Goal: Understand site structure: Understand site structure

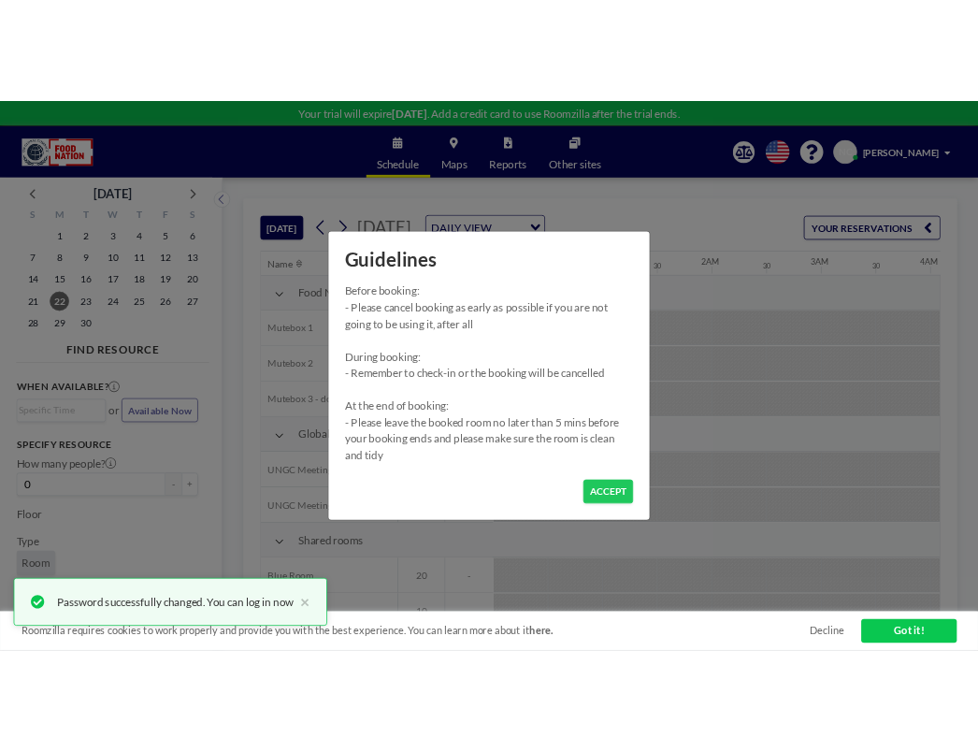
scroll to position [0, 1398]
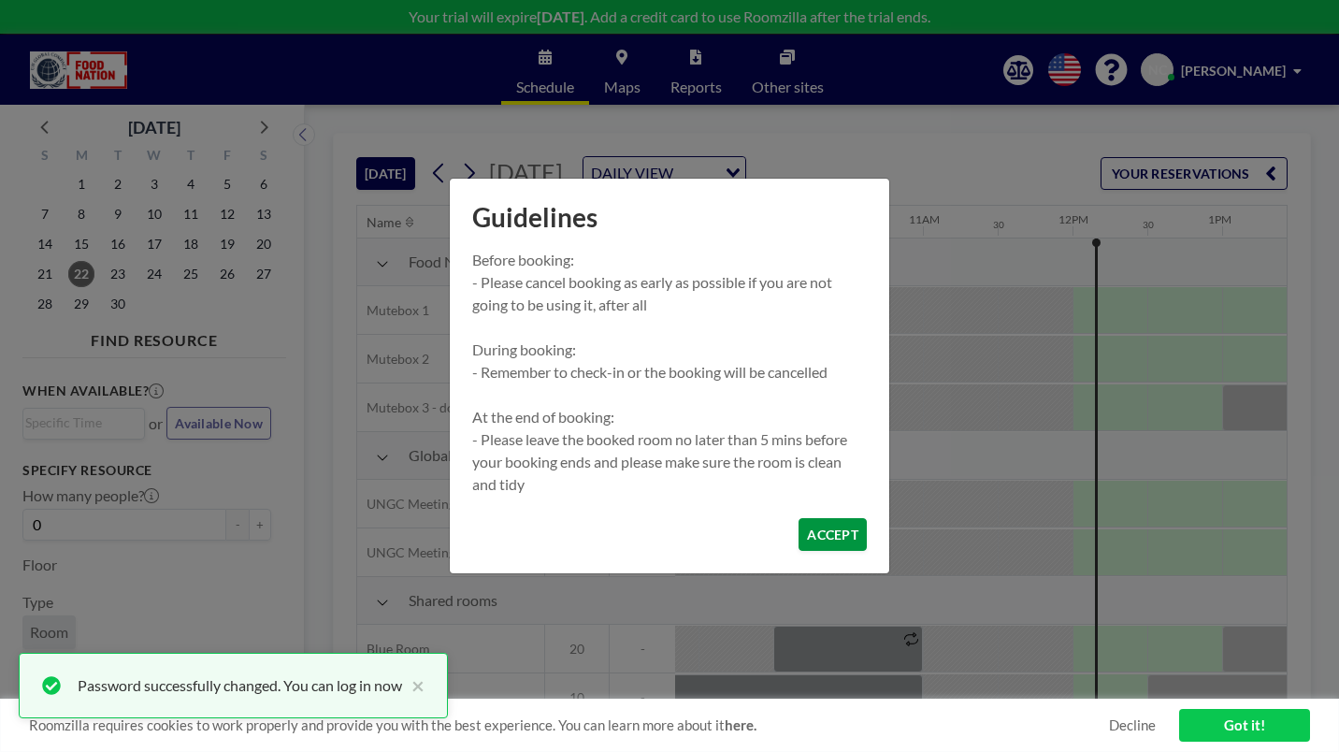
click at [799, 518] on button "ACCEPT" at bounding box center [833, 534] width 68 height 33
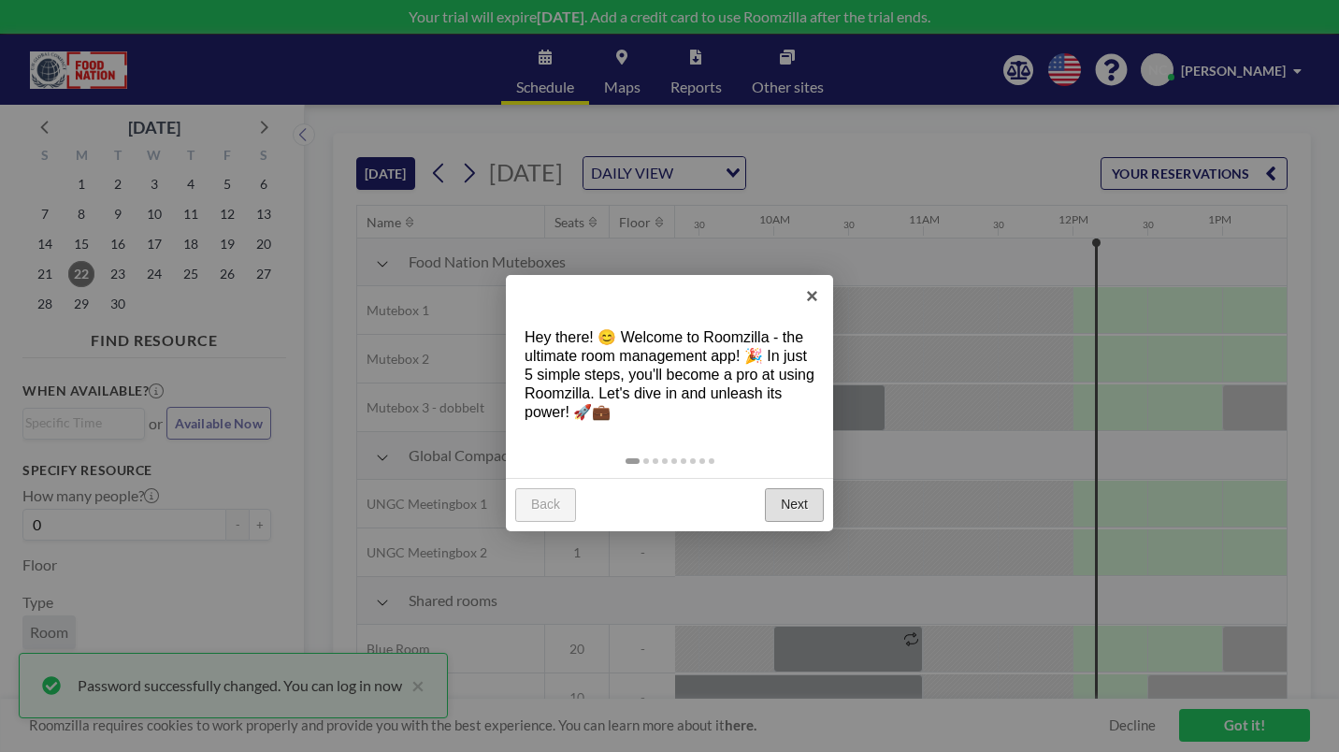
click at [811, 488] on link "Next" at bounding box center [794, 505] width 59 height 34
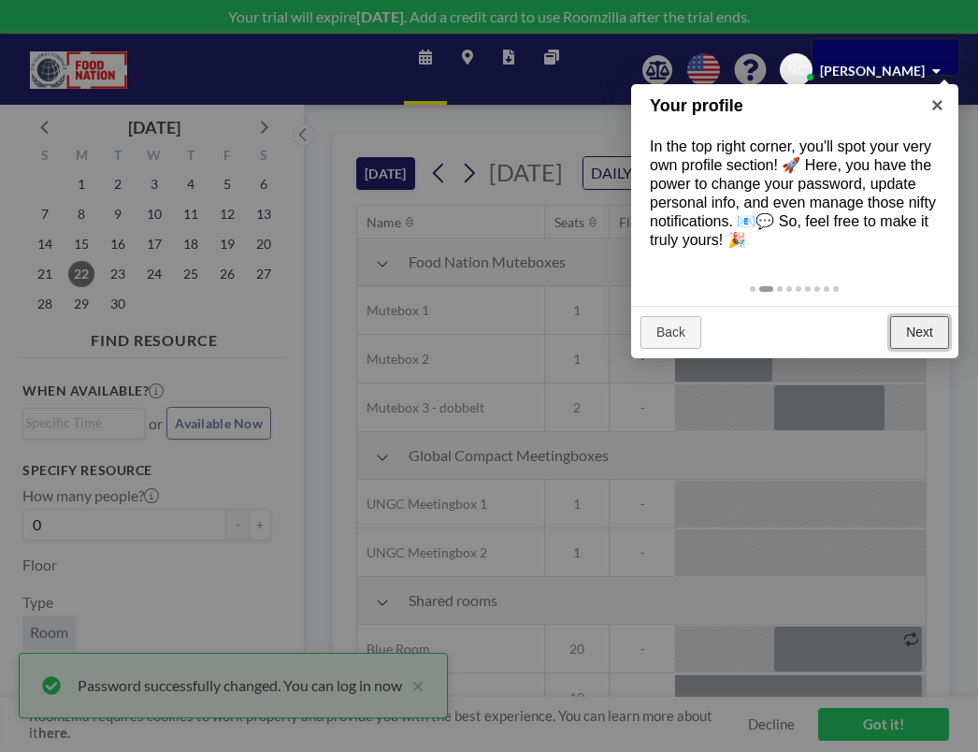
click at [933, 316] on link "Next" at bounding box center [919, 333] width 59 height 34
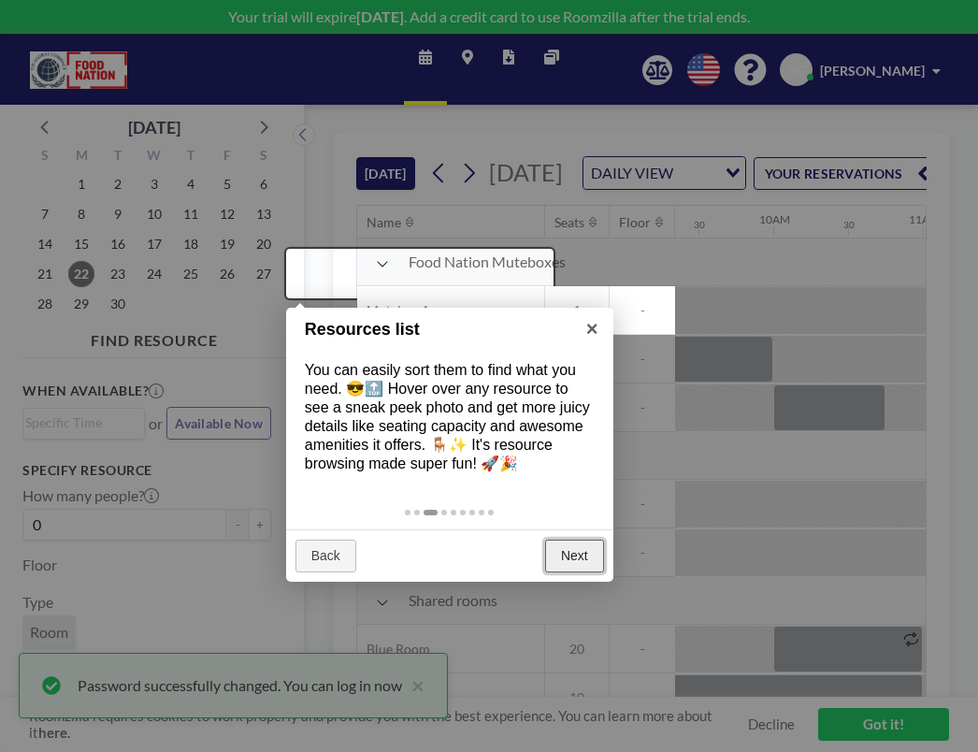
click at [589, 540] on link "Next" at bounding box center [574, 557] width 59 height 34
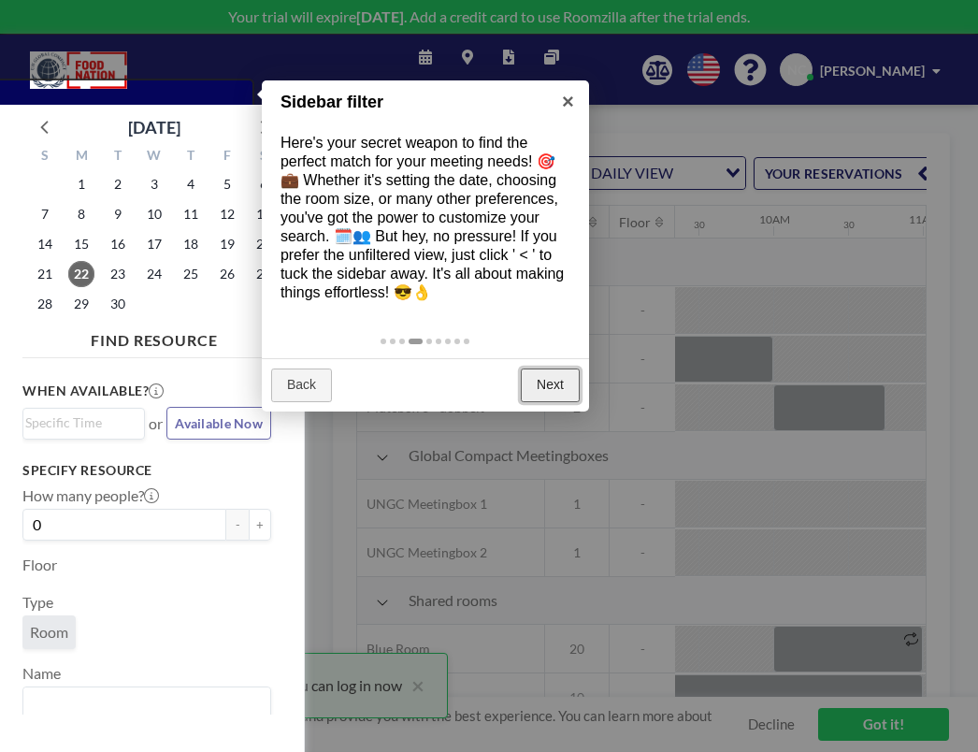
scroll to position [5, 0]
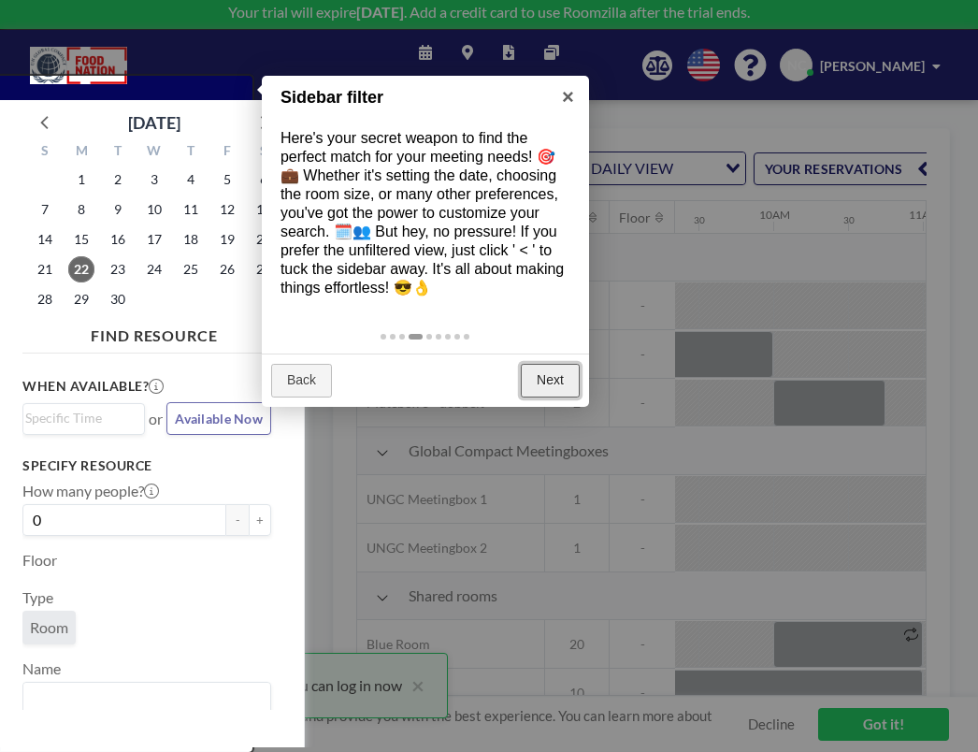
click at [555, 364] on link "Next" at bounding box center [550, 381] width 59 height 34
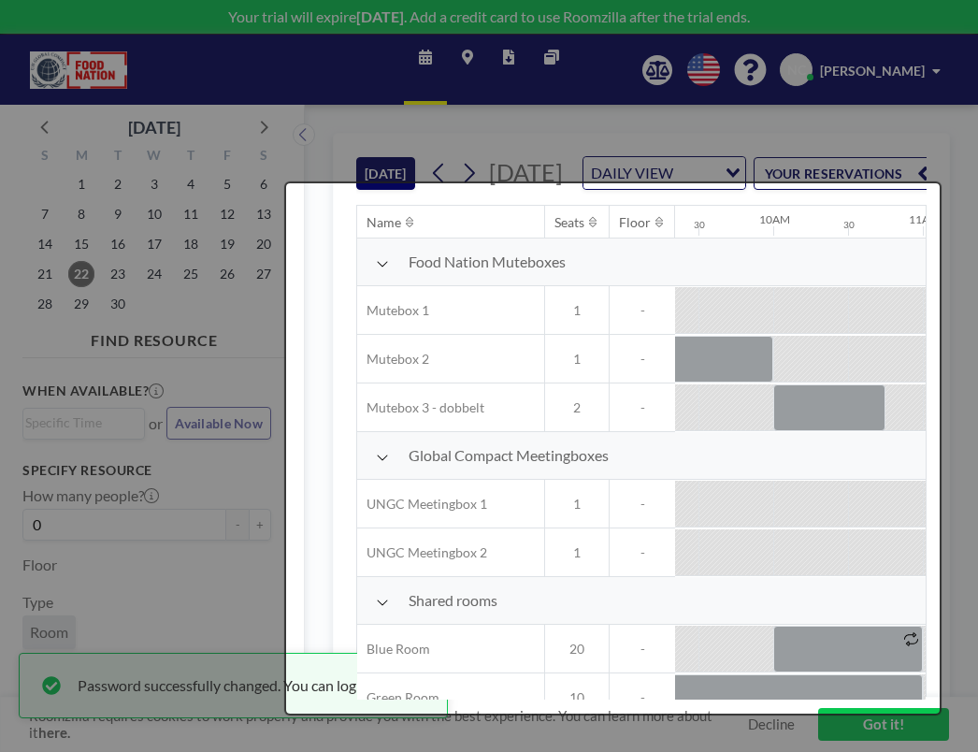
scroll to position [0, 0]
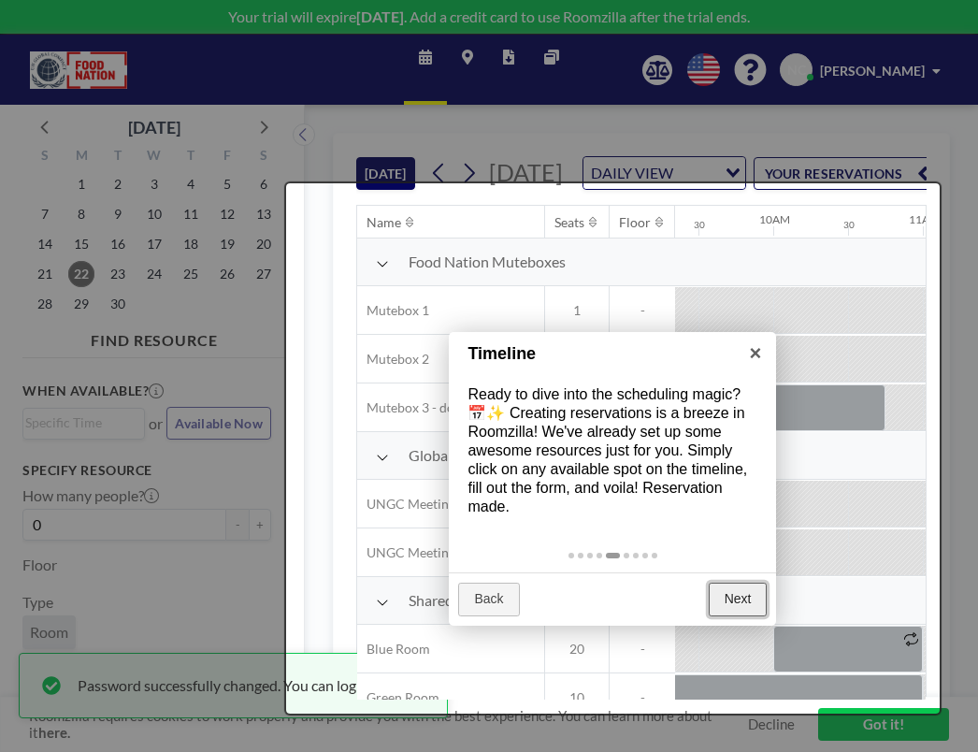
click at [743, 583] on link "Next" at bounding box center [738, 600] width 59 height 34
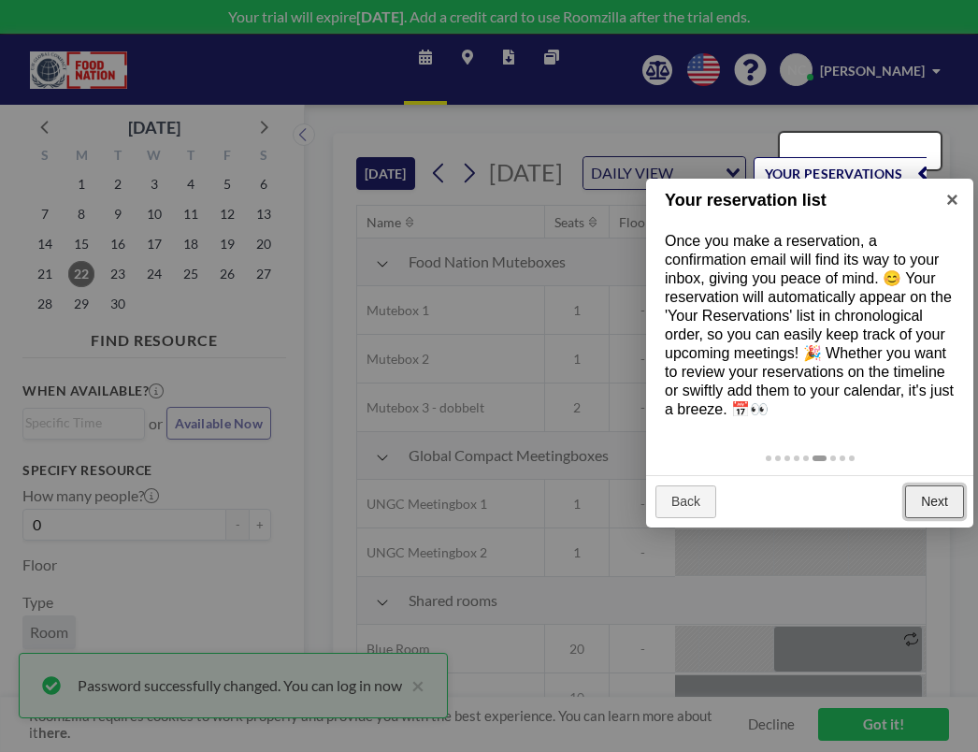
click at [944, 485] on link "Next" at bounding box center [934, 502] width 59 height 34
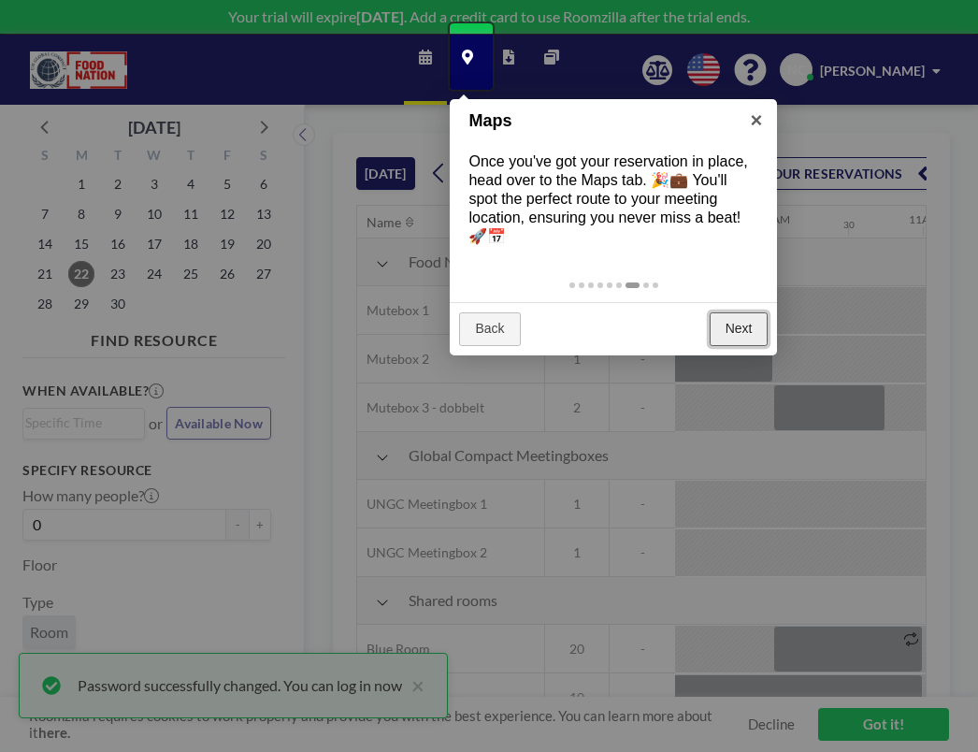
click at [747, 312] on link "Next" at bounding box center [739, 329] width 59 height 34
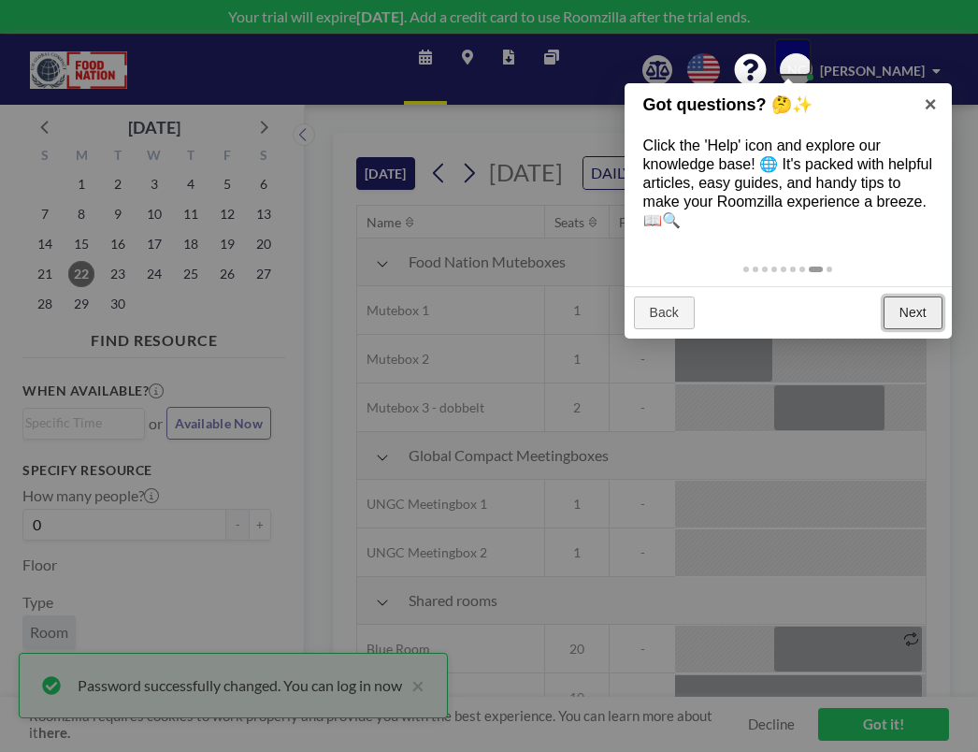
click at [921, 296] on link "Next" at bounding box center [913, 313] width 59 height 34
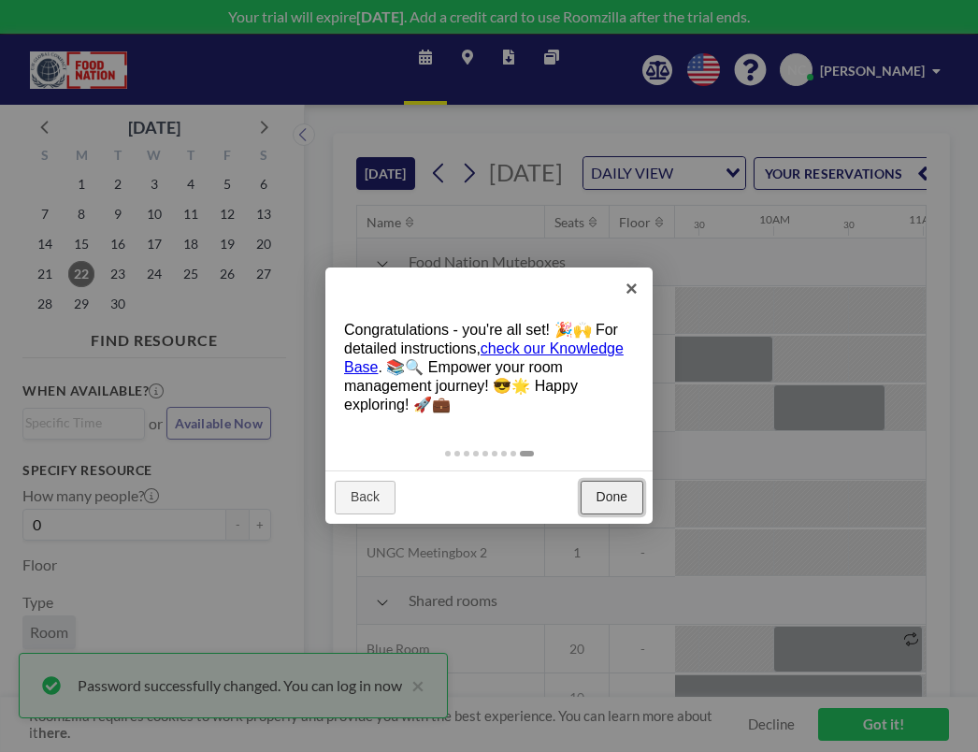
click at [613, 481] on link "Done" at bounding box center [612, 498] width 63 height 34
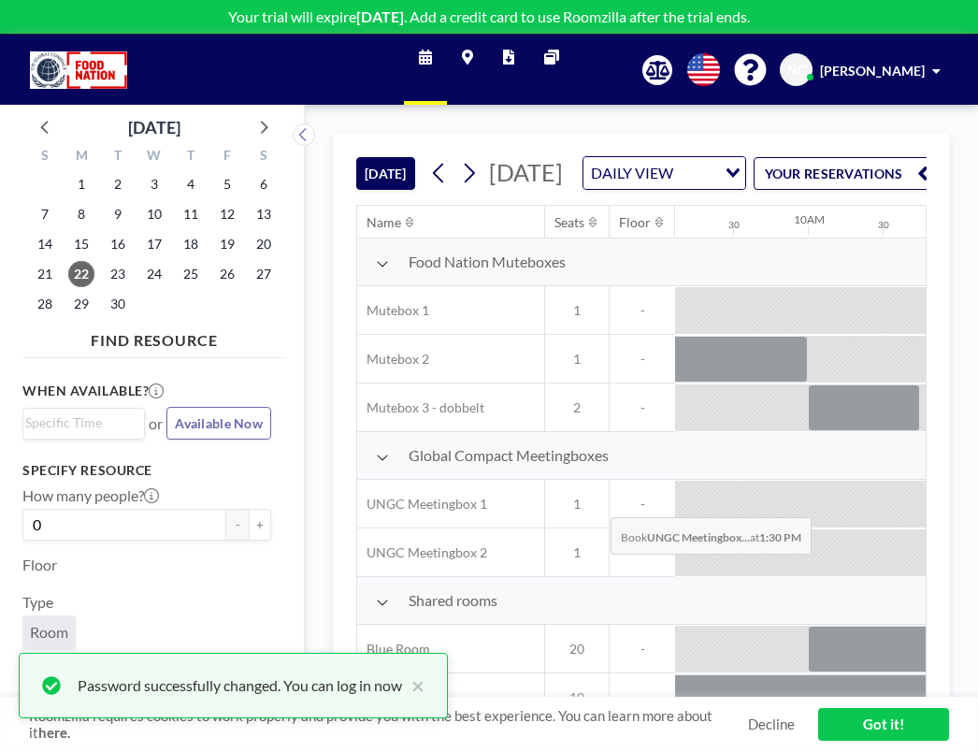
scroll to position [0, 1362]
click at [460, 159] on icon at bounding box center [469, 173] width 18 height 28
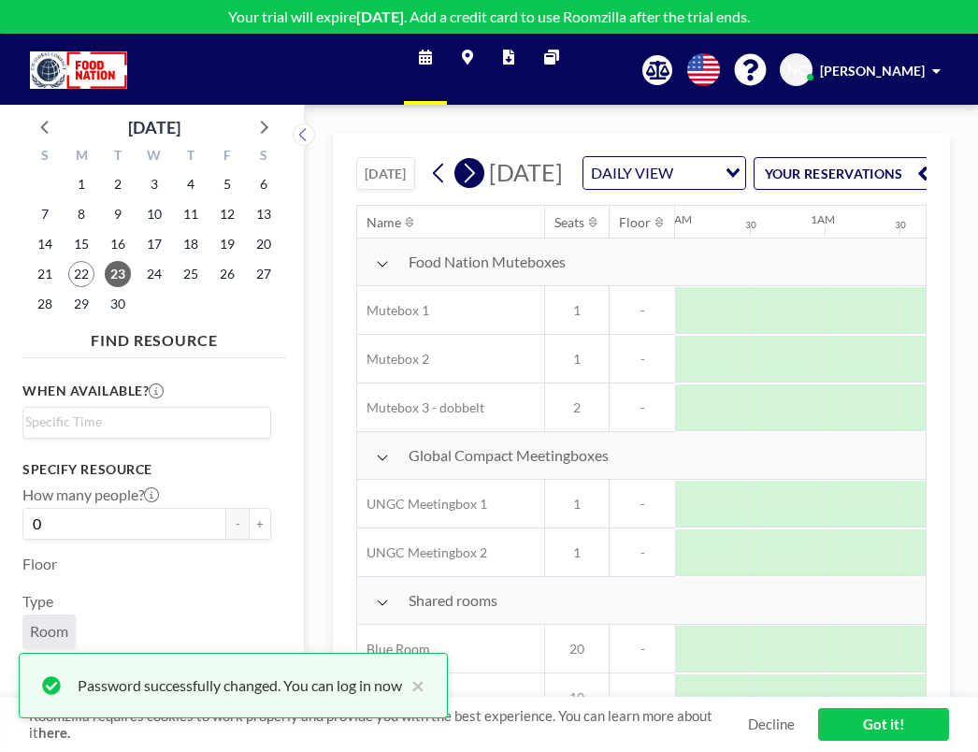
scroll to position [0, 211]
click at [460, 159] on icon at bounding box center [469, 173] width 18 height 28
click at [856, 621] on div "Name Seats Floor 12AM 30 1AM 30 2AM 30 3AM 30 4AM 30 5AM 30 6AM 30 7AM 30 8AM 3…" at bounding box center [641, 453] width 569 height 494
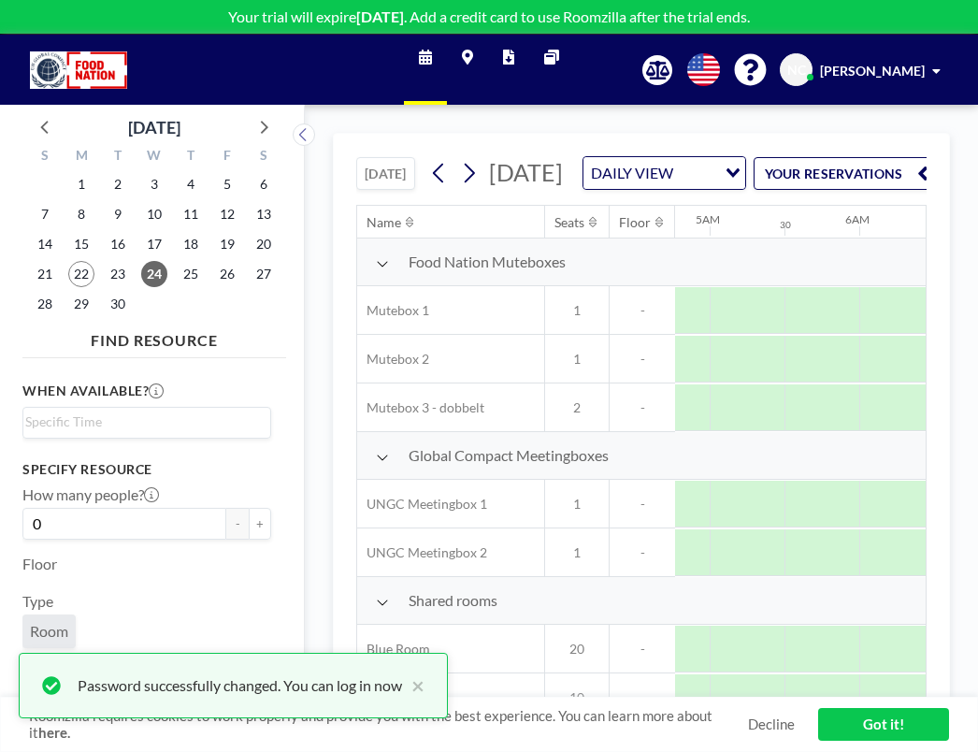
click at [918, 718] on link "Got it!" at bounding box center [883, 724] width 131 height 33
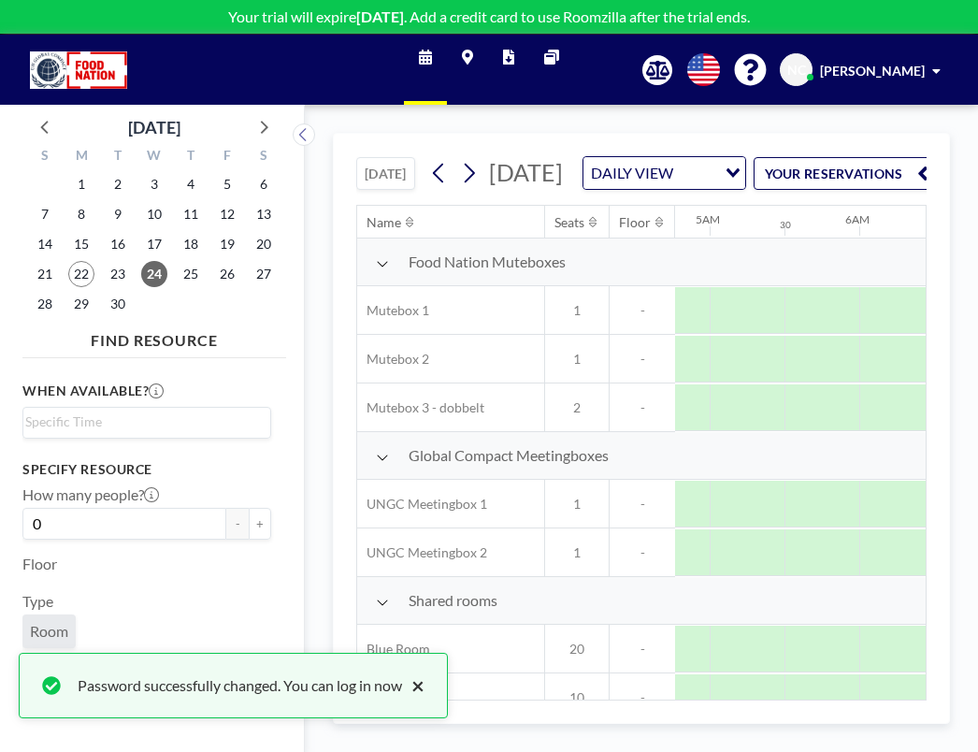
click at [402, 695] on button "×" at bounding box center [413, 685] width 22 height 22
